Goal: Information Seeking & Learning: Learn about a topic

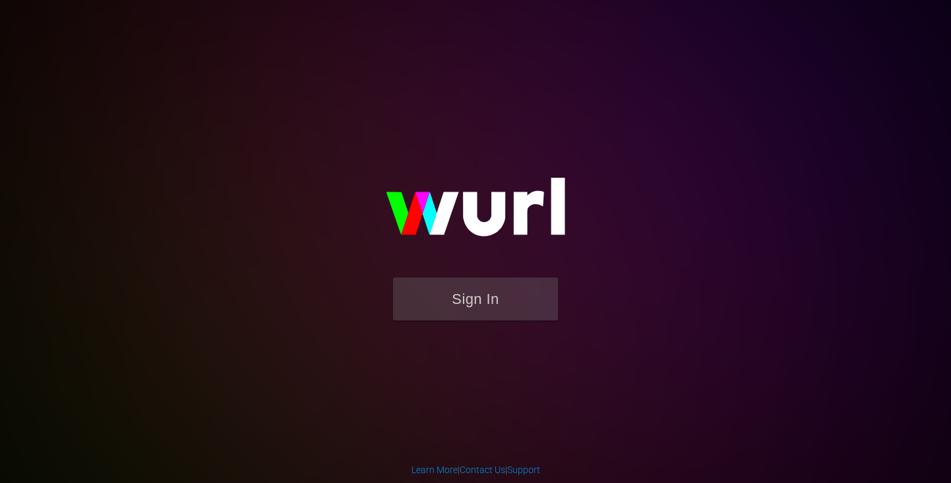
click at [499, 297] on button "Sign In" at bounding box center [475, 298] width 165 height 43
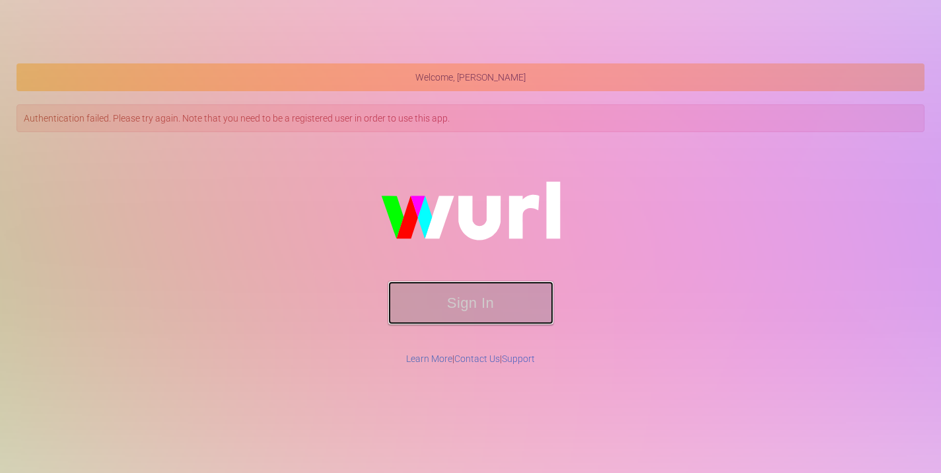
click at [428, 293] on button "Sign In" at bounding box center [470, 302] width 165 height 43
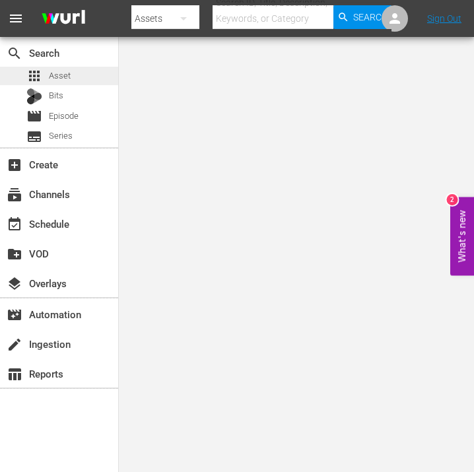
click at [46, 75] on div "apps Asset" at bounding box center [48, 76] width 44 height 18
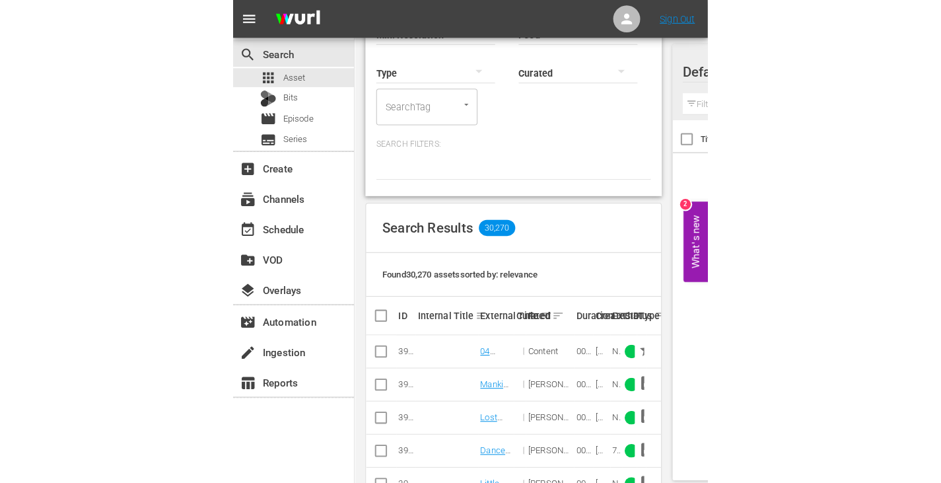
scroll to position [158, 0]
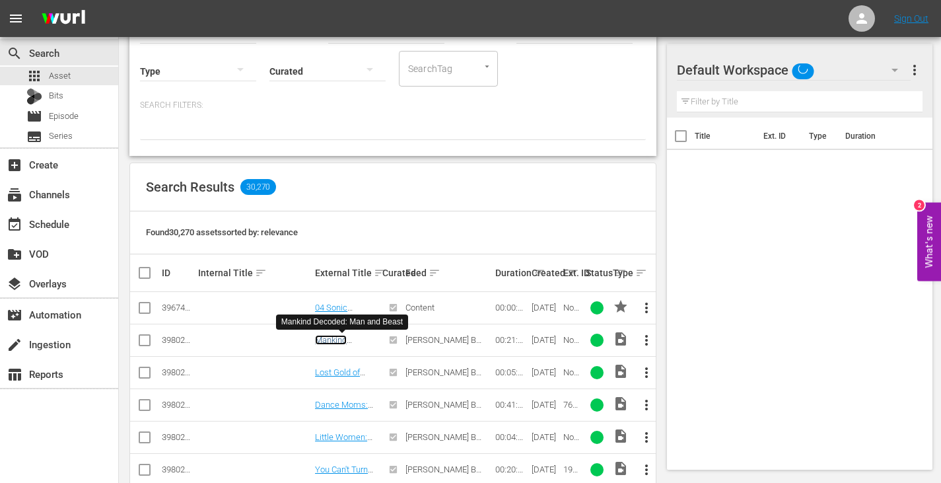
click at [321, 338] on link "Mankind Decoded: Man and Beast" at bounding box center [342, 350] width 54 height 30
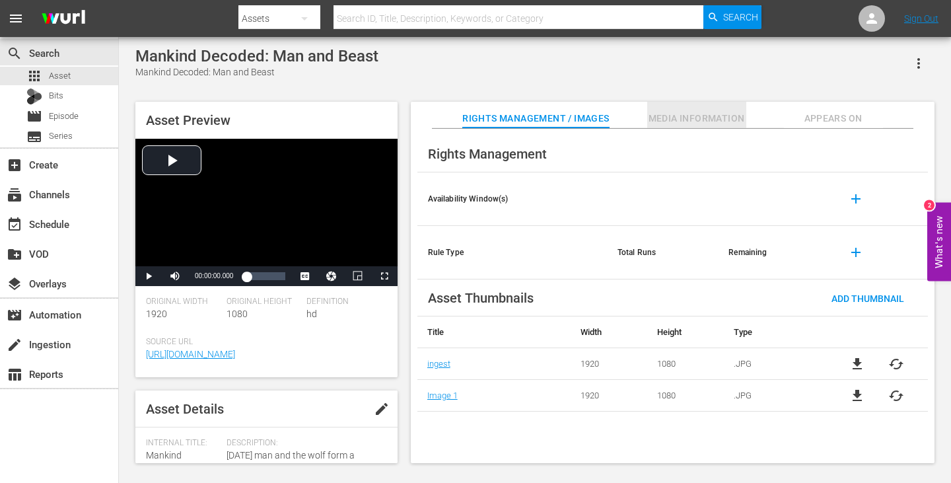
click at [687, 127] on button "Media Information" at bounding box center [696, 115] width 99 height 26
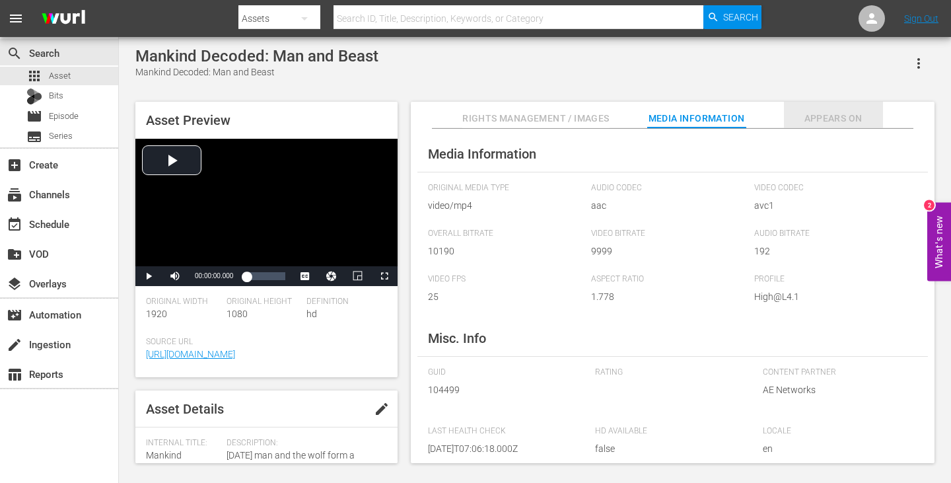
click at [845, 128] on button "Appears On" at bounding box center [833, 115] width 99 height 26
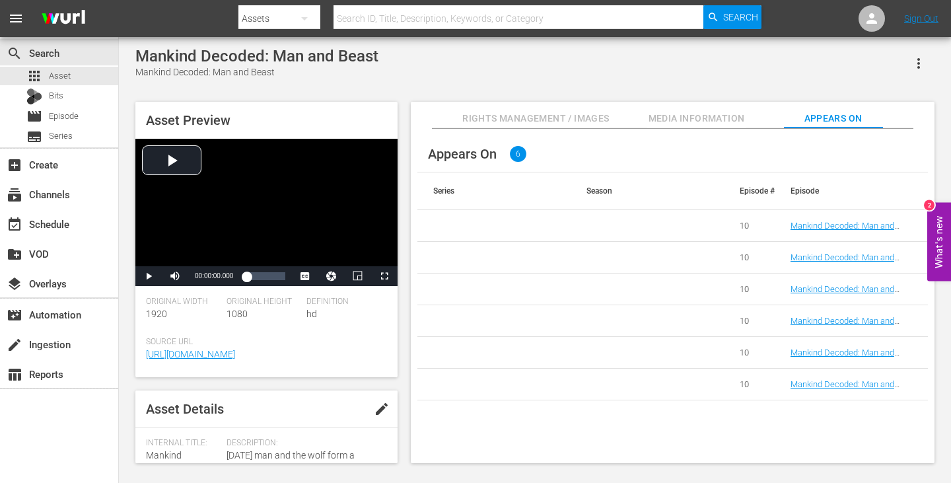
click at [709, 114] on span "Media Information" at bounding box center [696, 118] width 99 height 17
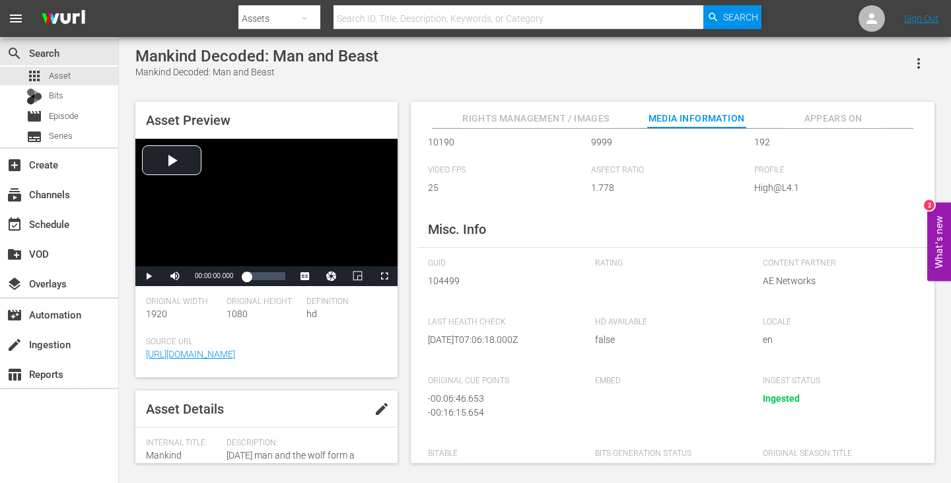
scroll to position [204, 0]
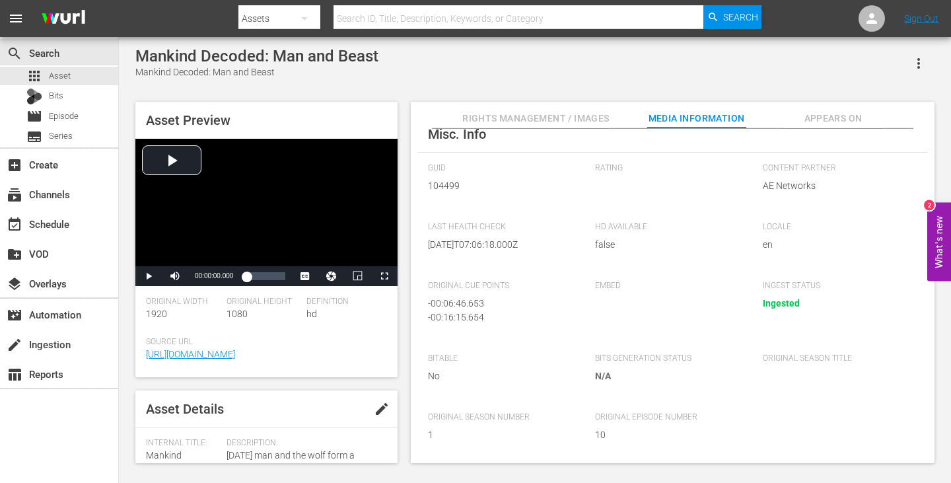
click at [617, 70] on div "Mankind Decoded: Man and Beast Mankind Decoded: Man and Beast" at bounding box center [534, 63] width 799 height 32
